Goal: Use online tool/utility: Use online tool/utility

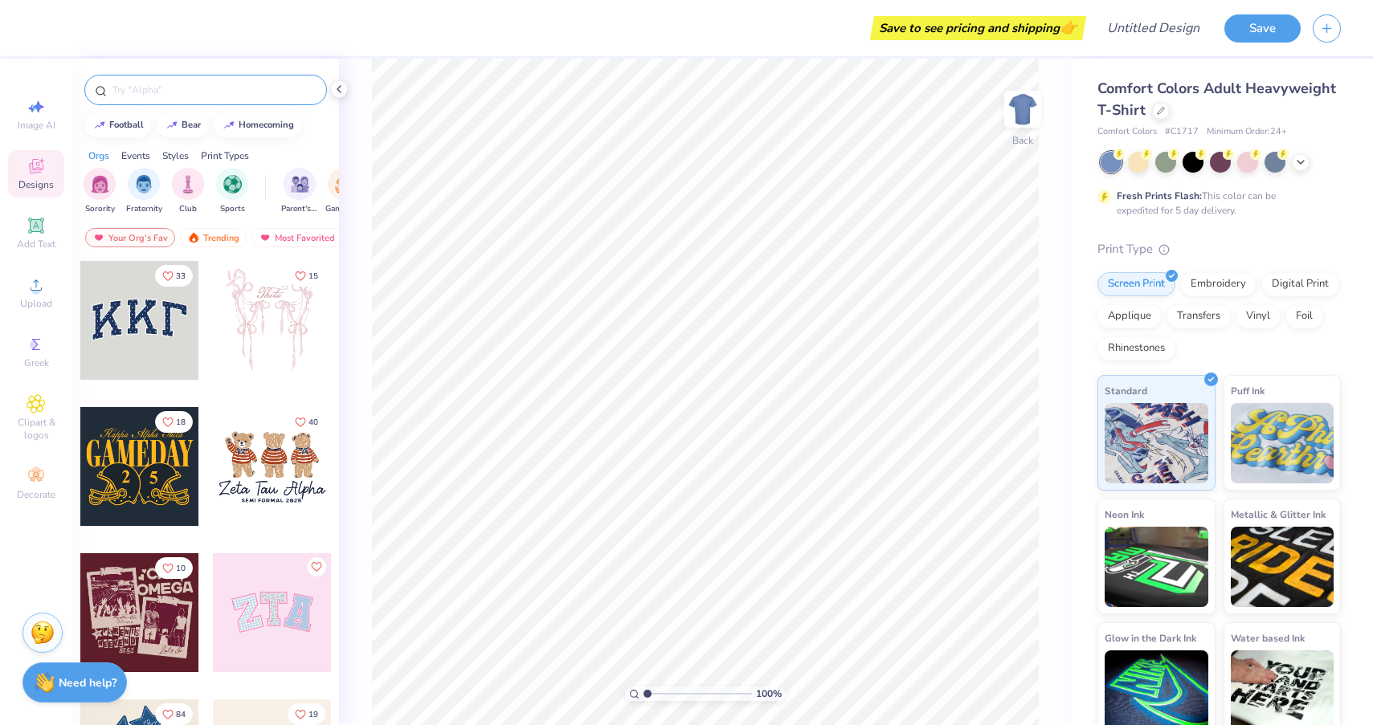
click at [167, 93] on input "text" at bounding box center [214, 90] width 206 height 16
type input "phi delta theta"
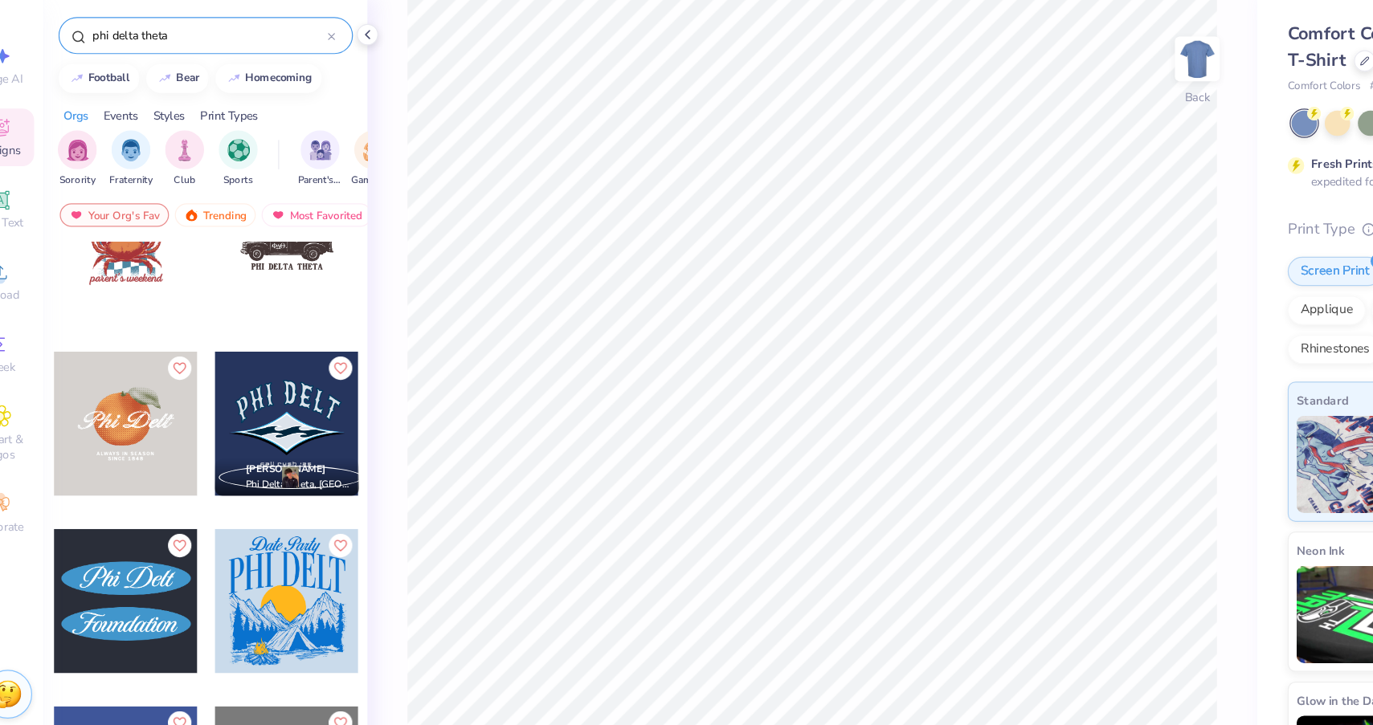
scroll to position [206, 0]
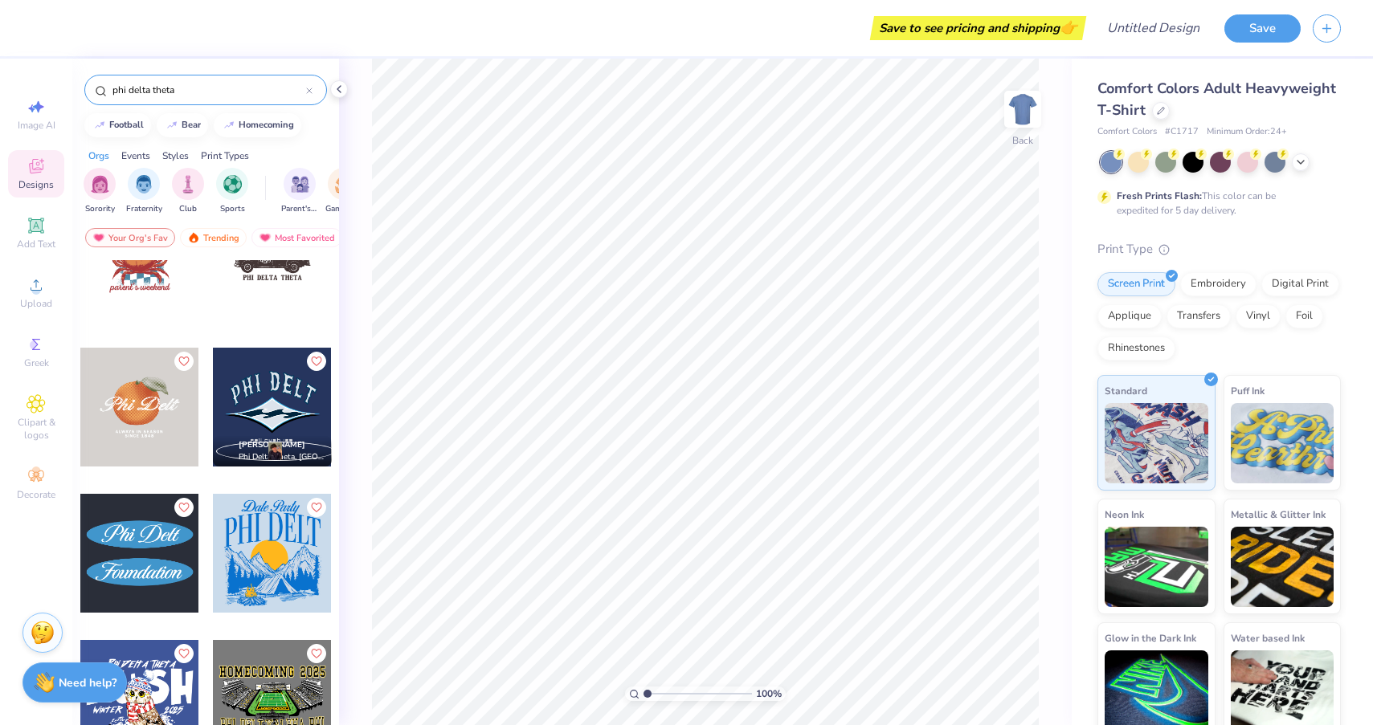
click at [119, 411] on div at bounding box center [139, 407] width 119 height 119
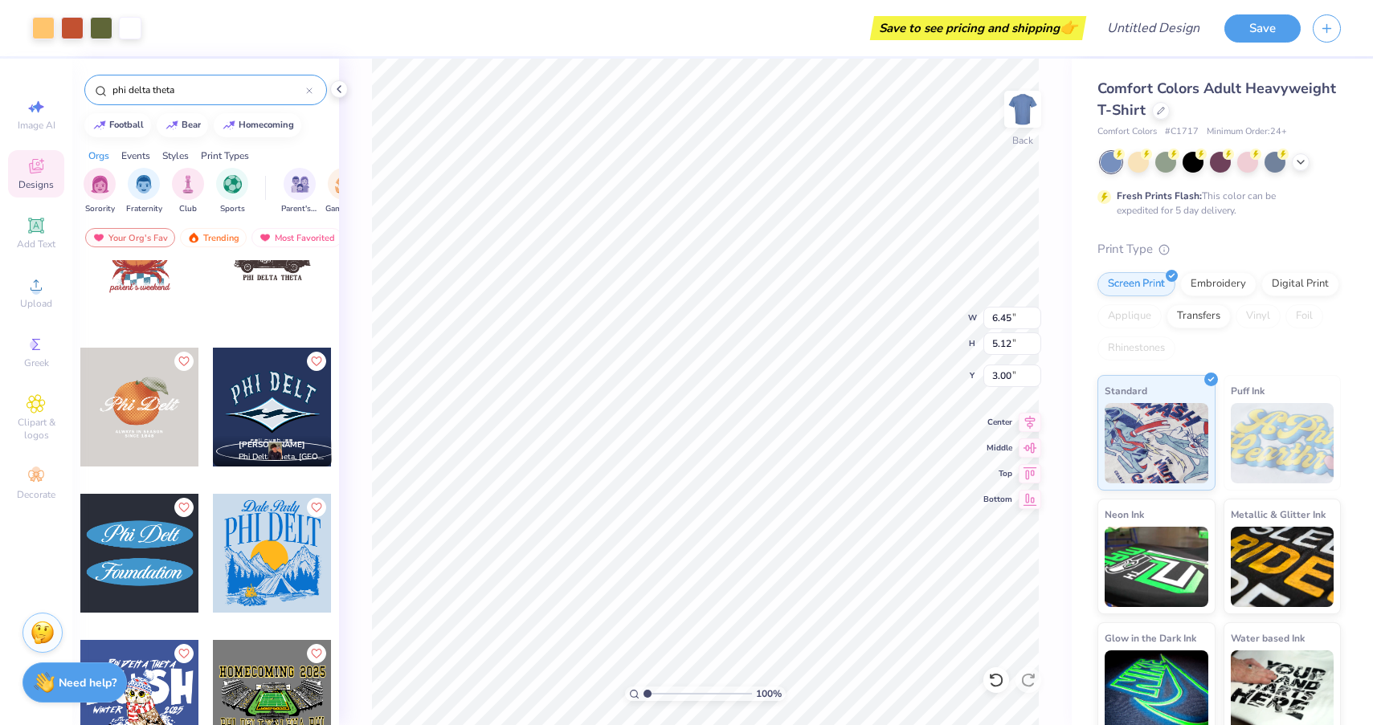
type input "6.45"
type input "5.12"
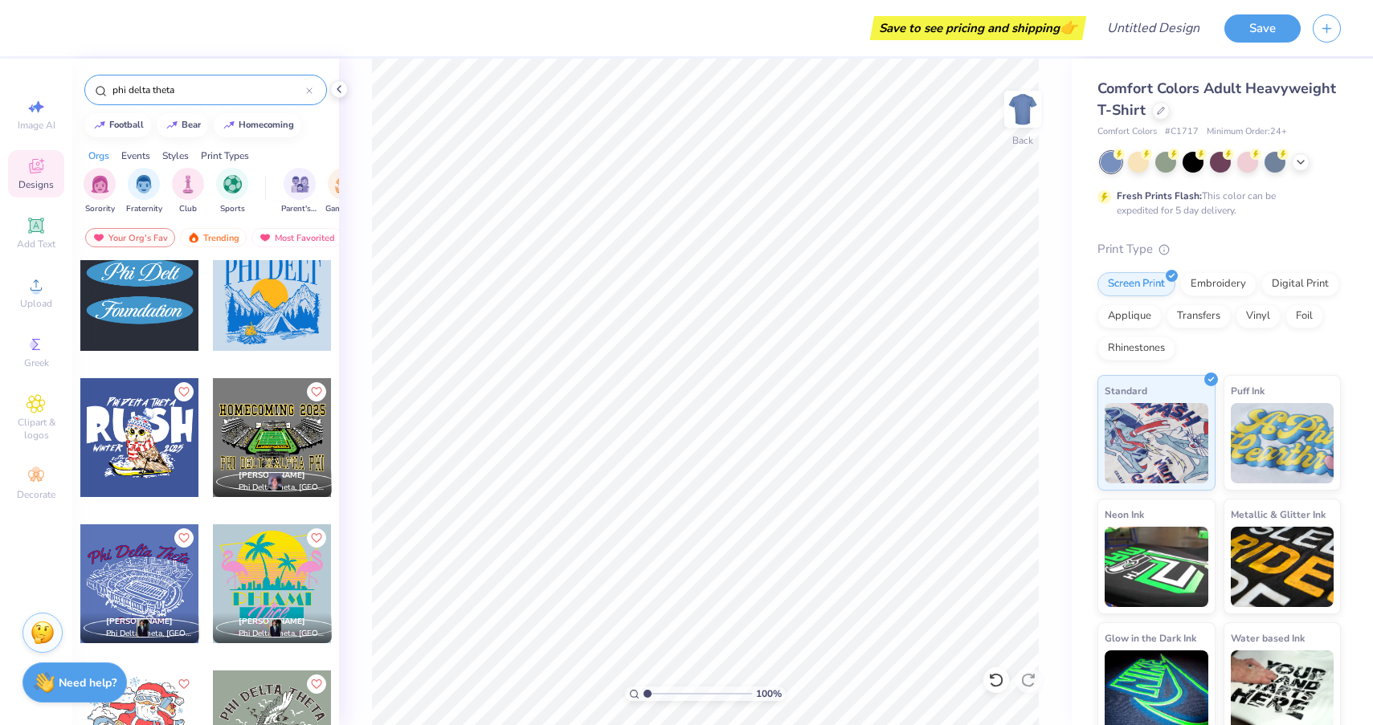
scroll to position [266, 0]
